Goal: Task Accomplishment & Management: Use online tool/utility

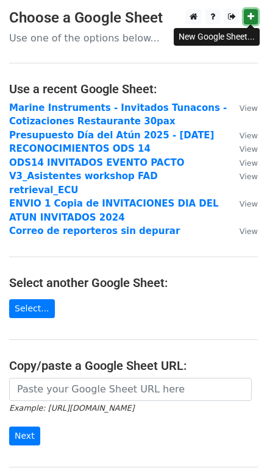
click at [252, 14] on icon at bounding box center [251, 16] width 7 height 9
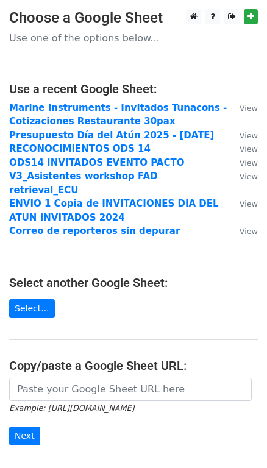
click at [23, 305] on main "Choose a Google Sheet Use one of the options below... Use a recent Google Sheet…" at bounding box center [133, 260] width 267 height 502
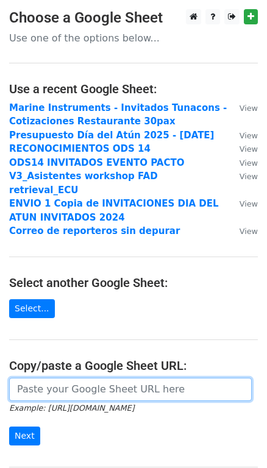
click at [73, 378] on input "url" at bounding box center [130, 389] width 243 height 23
paste input "https://docs.google.com/spreadsheets/d/1yiAICqrMAyQR84-Q9q7ZgAprolzw8ZPC/edit?g…"
type input "https://docs.google.com/spreadsheets/d/1yiAICqrMAyQR84-Q9q7ZgAprolzw8ZPC/edit?g…"
click at [9, 427] on input "Next" at bounding box center [24, 436] width 31 height 19
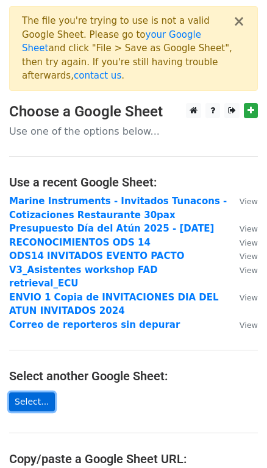
click at [16, 393] on link "Select..." at bounding box center [32, 402] width 46 height 19
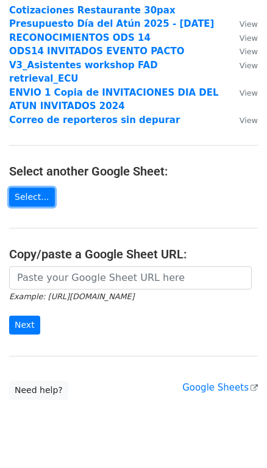
scroll to position [206, 0]
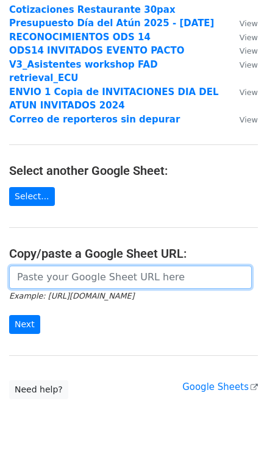
drag, startPoint x: 120, startPoint y: 254, endPoint x: 120, endPoint y: 248, distance: 6.1
click at [120, 266] on input "url" at bounding box center [130, 277] width 243 height 23
paste input "https://docs.google.com/spreadsheets/d/1yiAICqrMAyQR84-Q9q7ZgAprolzw8ZPC/edit?u…"
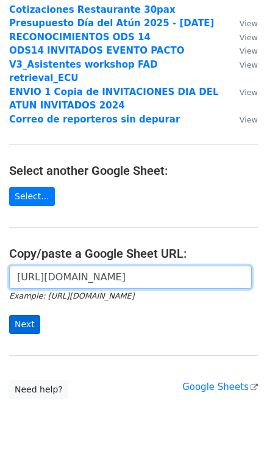
type input "https://docs.google.com/spreadsheets/d/1yiAICqrMAyQR84-Q9q7ZgAprolzw8ZPC/edit?u…"
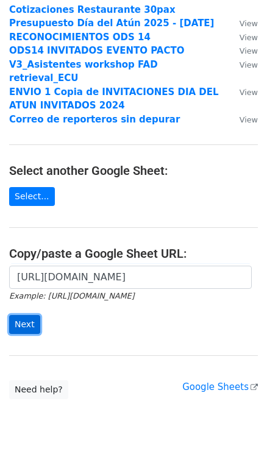
click at [27, 315] on input "Next" at bounding box center [24, 324] width 31 height 19
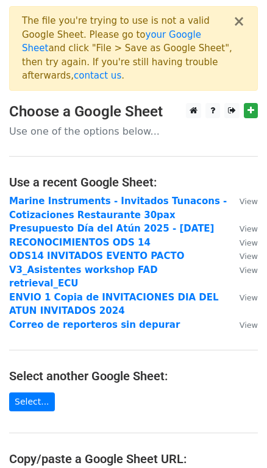
scroll to position [206, 0]
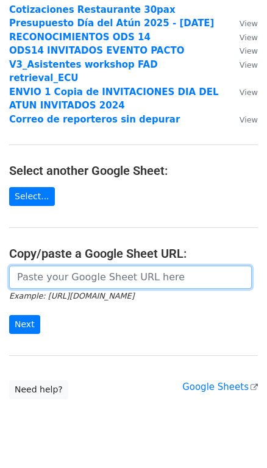
click at [85, 266] on input "url" at bounding box center [130, 277] width 243 height 23
paste input "https://docs.google.com/spreadsheets/d/19bym7NWecM7Kmbvf44DrSmOagkvblsTdgMP-M6v…"
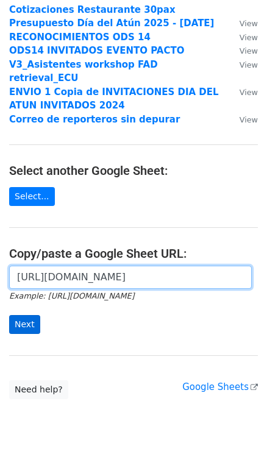
type input "https://docs.google.com/spreadsheets/d/19bym7NWecM7Kmbvf44DrSmOagkvblsTdgMP-M6v…"
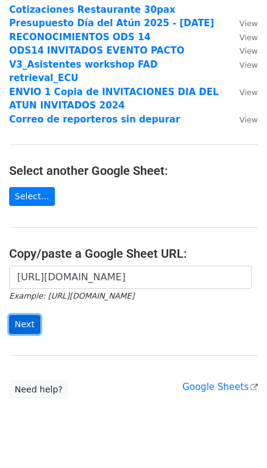
click at [14, 315] on input "Next" at bounding box center [24, 324] width 31 height 19
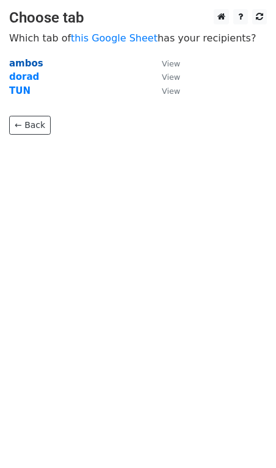
click at [32, 63] on strong "ambos" at bounding box center [26, 63] width 34 height 11
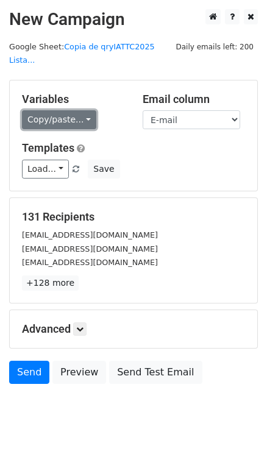
click at [73, 110] on link "Copy/paste..." at bounding box center [59, 119] width 74 height 19
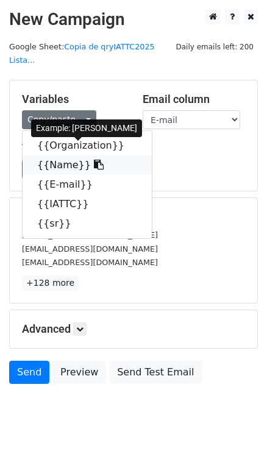
click at [66, 156] on link "{{Name}}" at bounding box center [87, 166] width 129 height 20
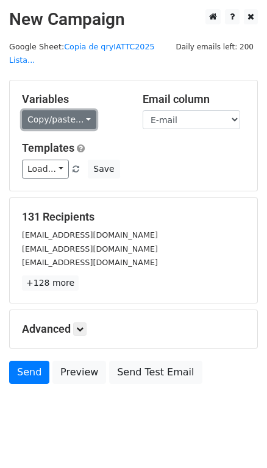
click at [81, 110] on link "Copy/paste..." at bounding box center [59, 119] width 74 height 19
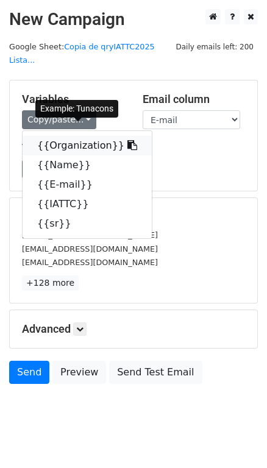
click at [87, 136] on link "{{Organization}}" at bounding box center [87, 146] width 129 height 20
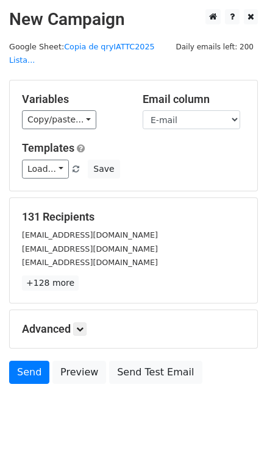
click at [75, 245] on small "pcaparros@nautical.es" at bounding box center [90, 249] width 136 height 9
click at [65, 276] on link "+128 more" at bounding box center [50, 283] width 57 height 15
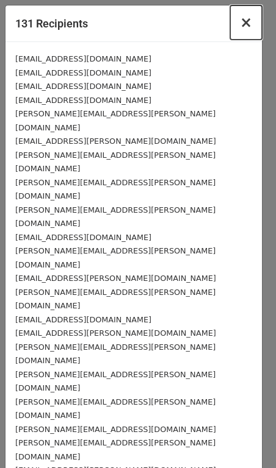
click at [233, 21] on button "×" at bounding box center [246, 22] width 32 height 34
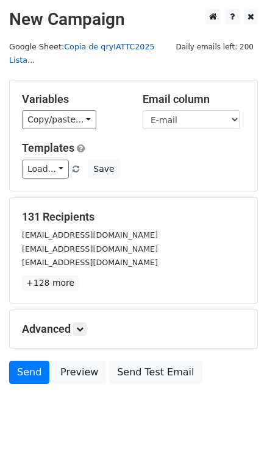
click at [110, 47] on link "Copia de qryIATTC2025 Lista..." at bounding box center [82, 53] width 146 height 23
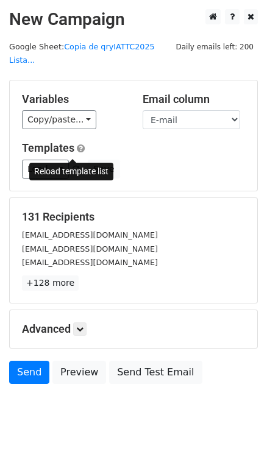
click at [74, 166] on span at bounding box center [76, 170] width 7 height 8
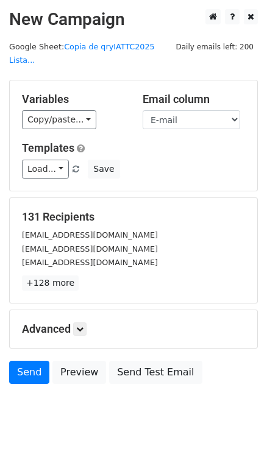
click at [75, 166] on span at bounding box center [76, 170] width 7 height 8
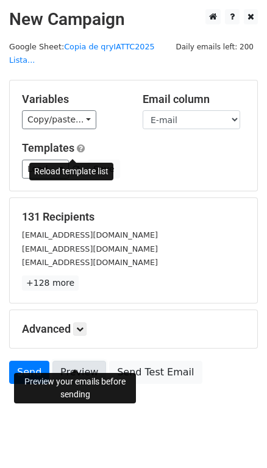
click at [85, 361] on link "Preview" at bounding box center [79, 372] width 54 height 23
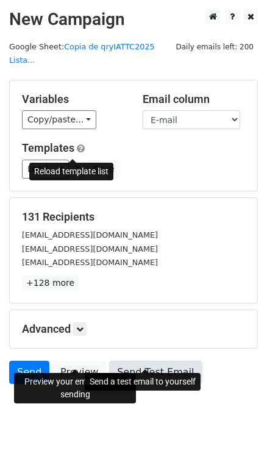
click at [148, 361] on link "Send Test Email" at bounding box center [155, 372] width 93 height 23
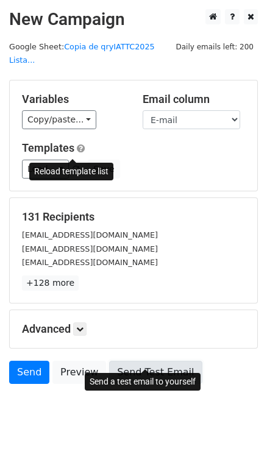
click at [153, 362] on link "Send Test Email" at bounding box center [155, 372] width 93 height 23
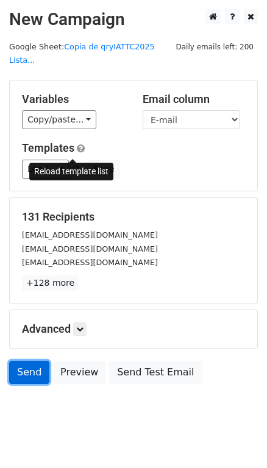
click at [24, 361] on link "Send" at bounding box center [29, 372] width 40 height 23
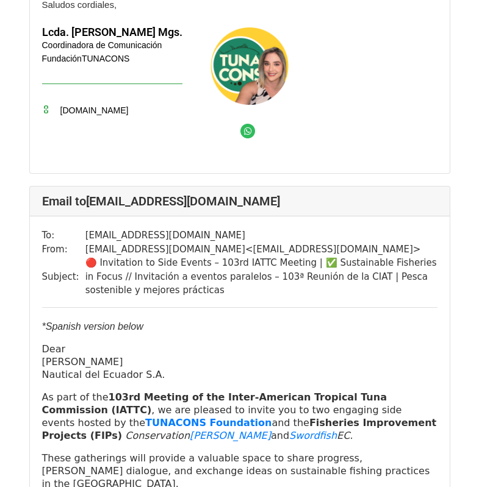
scroll to position [2195, 0]
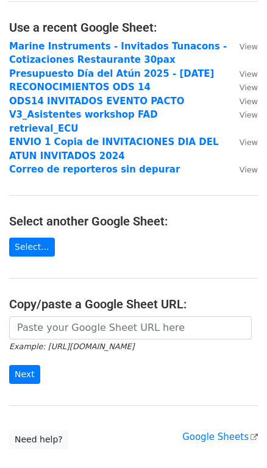
scroll to position [126, 0]
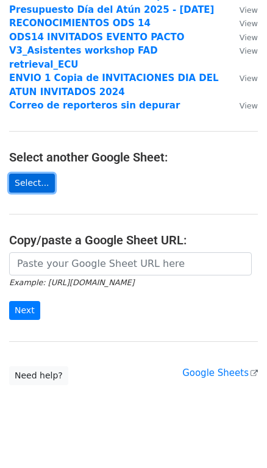
click at [37, 174] on link "Select..." at bounding box center [32, 183] width 46 height 19
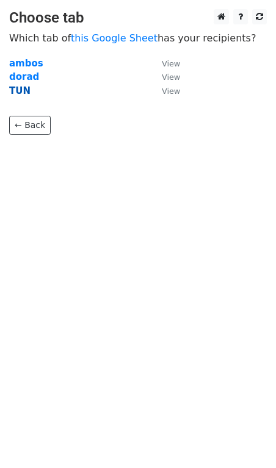
click at [20, 91] on strong "TUN" at bounding box center [19, 90] width 21 height 11
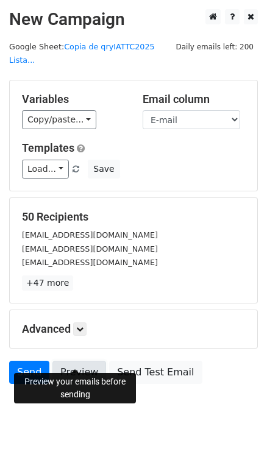
click at [77, 361] on link "Preview" at bounding box center [79, 372] width 54 height 23
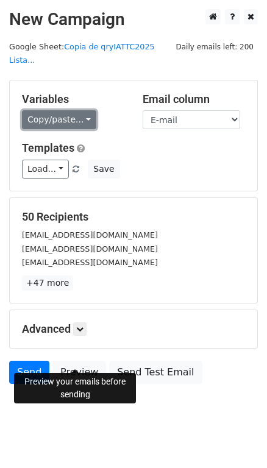
click at [81, 110] on link "Copy/paste..." at bounding box center [59, 119] width 74 height 19
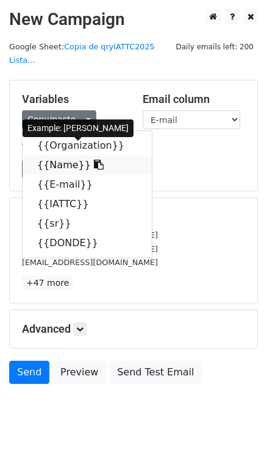
click at [54, 156] on link "{{Name}}" at bounding box center [87, 166] width 129 height 20
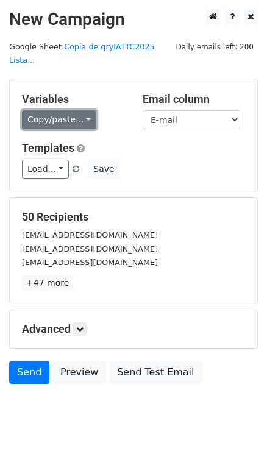
click at [79, 110] on link "Copy/paste..." at bounding box center [59, 119] width 74 height 19
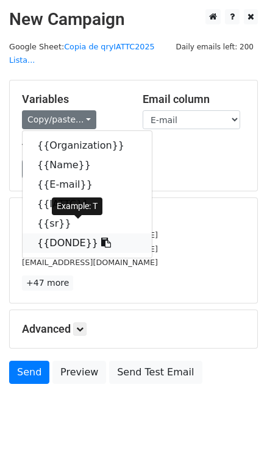
click at [101, 238] on icon at bounding box center [106, 243] width 10 height 10
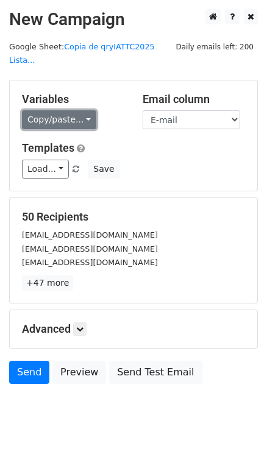
click at [40, 110] on link "Copy/paste..." at bounding box center [59, 119] width 74 height 19
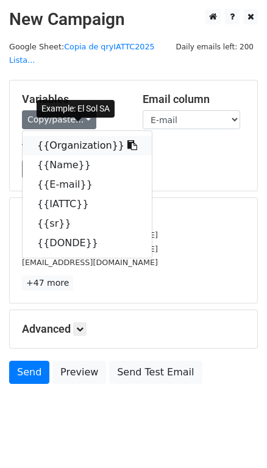
click at [90, 136] on link "{{Organization}}" at bounding box center [87, 146] width 129 height 20
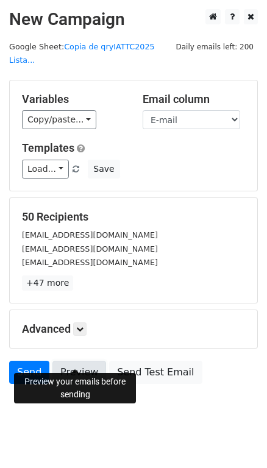
click at [82, 361] on link "Preview" at bounding box center [79, 372] width 54 height 23
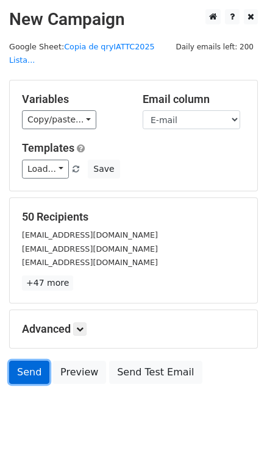
click at [18, 361] on link "Send" at bounding box center [29, 372] width 40 height 23
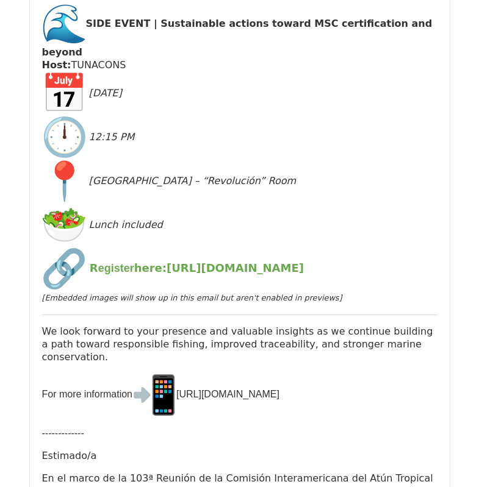
scroll to position [1998, 0]
